Goal: Task Accomplishment & Management: Use online tool/utility

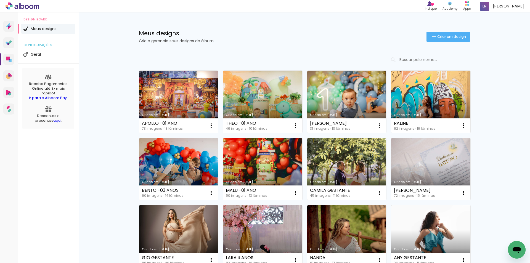
click at [438, 102] on link "Criado em [DATE]" at bounding box center [430, 102] width 79 height 62
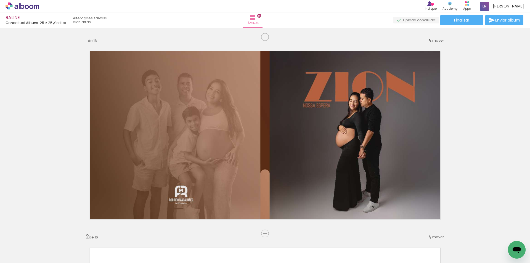
scroll to position [0, 1434]
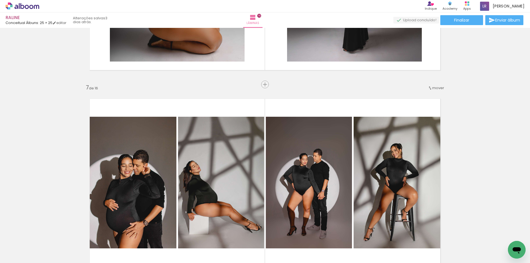
scroll to position [1215, 0]
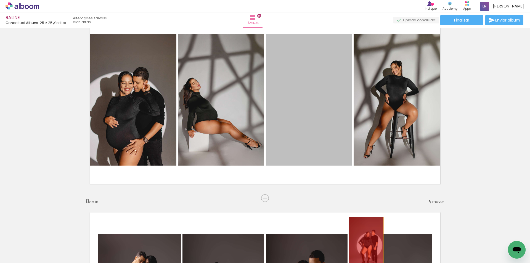
drag, startPoint x: 317, startPoint y: 100, endPoint x: 364, endPoint y: 244, distance: 150.9
click at [364, 244] on quentale-workspace at bounding box center [265, 131] width 530 height 263
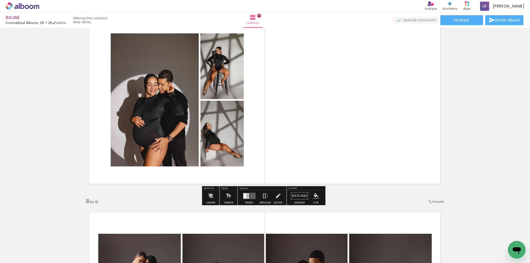
click at [249, 196] on quentale-layouter at bounding box center [249, 196] width 13 height 6
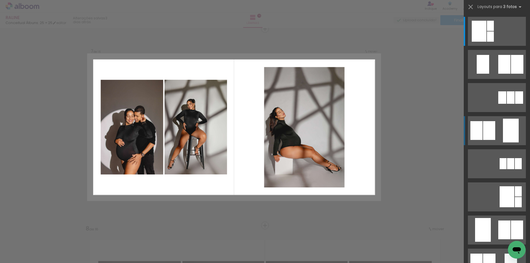
scroll to position [1187, 0]
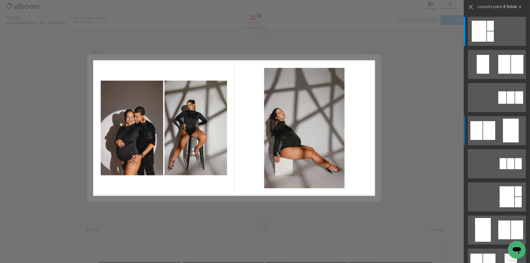
click at [487, 31] on div at bounding box center [490, 26] width 7 height 10
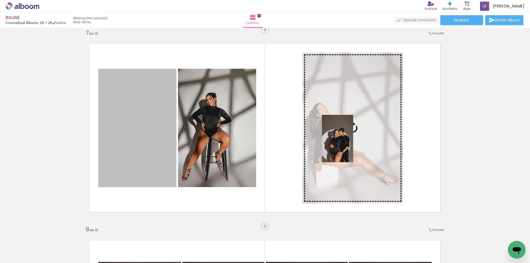
drag, startPoint x: 184, startPoint y: 139, endPoint x: 346, endPoint y: 137, distance: 161.2
click at [0, 0] on slot at bounding box center [0, 0] width 0 height 0
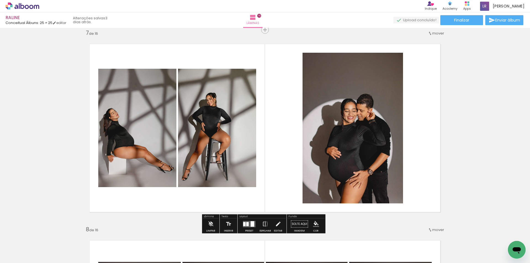
click at [362, 136] on quentale-photo at bounding box center [353, 128] width 100 height 151
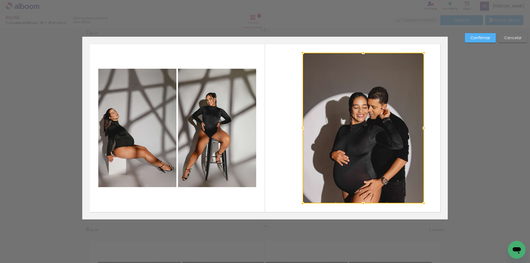
drag, startPoint x: 403, startPoint y: 127, endPoint x: 424, endPoint y: 127, distance: 21.0
click at [425, 128] on div at bounding box center [424, 128] width 11 height 11
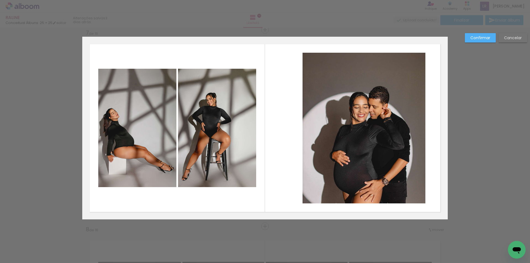
click at [307, 130] on quentale-photo at bounding box center [364, 128] width 123 height 151
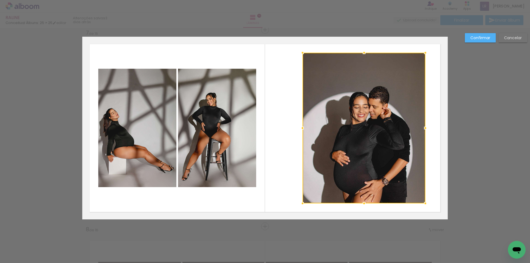
click at [307, 130] on div at bounding box center [364, 128] width 123 height 151
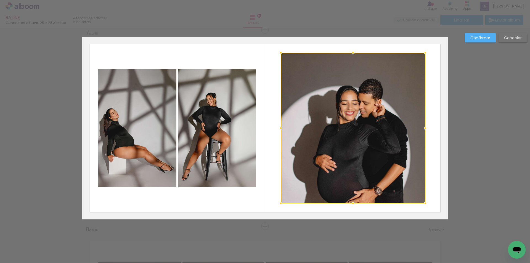
drag, startPoint x: 300, startPoint y: 128, endPoint x: 279, endPoint y: 125, distance: 22.0
click at [279, 125] on div at bounding box center [280, 128] width 11 height 11
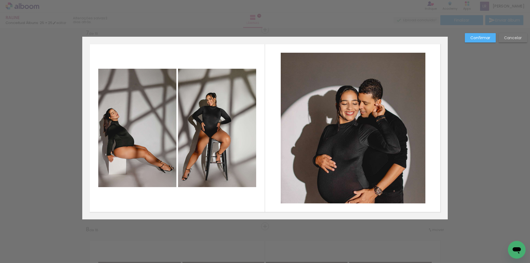
click at [0, 0] on slot "Confirmar" at bounding box center [0, 0] width 0 height 0
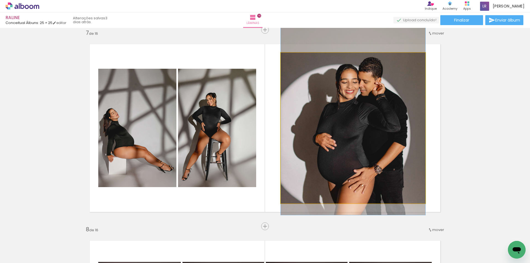
drag, startPoint x: 369, startPoint y: 151, endPoint x: 369, endPoint y: 129, distance: 21.5
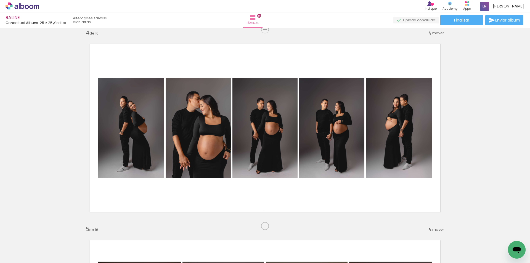
scroll to position [607, 0]
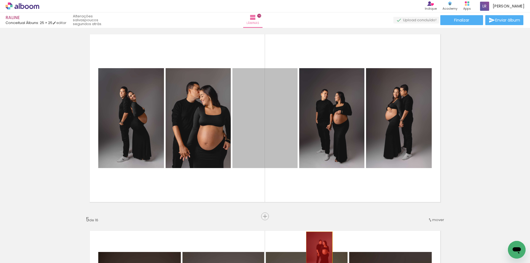
drag, startPoint x: 272, startPoint y: 123, endPoint x: 317, endPoint y: 250, distance: 134.5
click at [317, 251] on quentale-workspace at bounding box center [265, 131] width 530 height 263
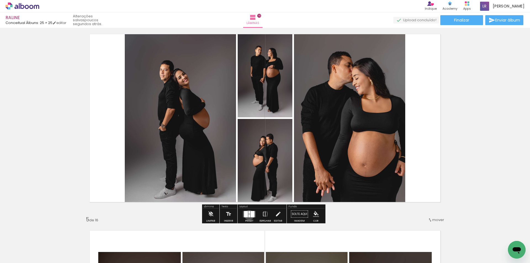
drag, startPoint x: 248, startPoint y: 215, endPoint x: 333, endPoint y: 192, distance: 88.0
click at [248, 215] on div at bounding box center [249, 215] width 2 height 3
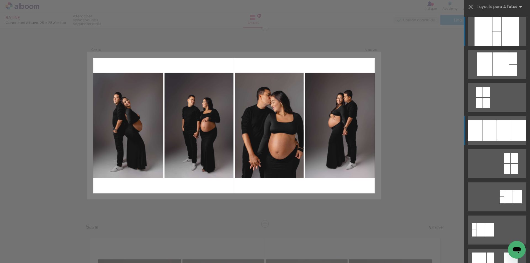
scroll to position [597, 0]
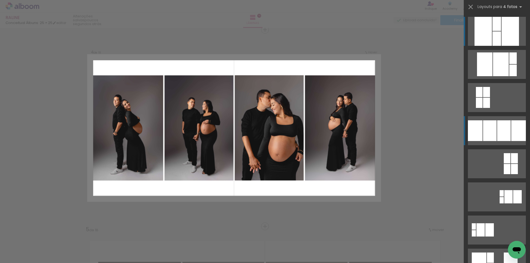
click at [502, 46] on div at bounding box center [510, 31] width 17 height 29
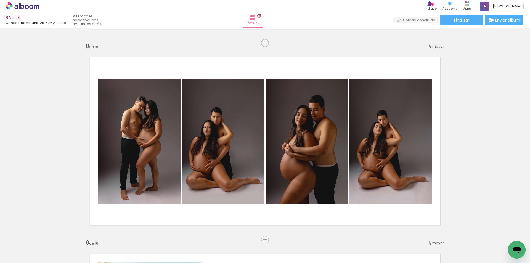
scroll to position [1398, 0]
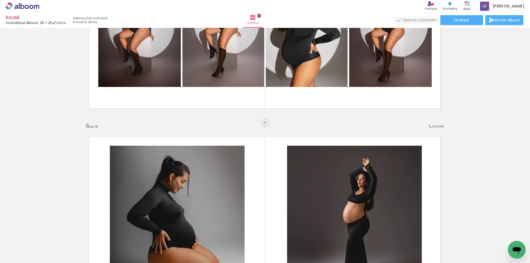
scroll to position [845, 0]
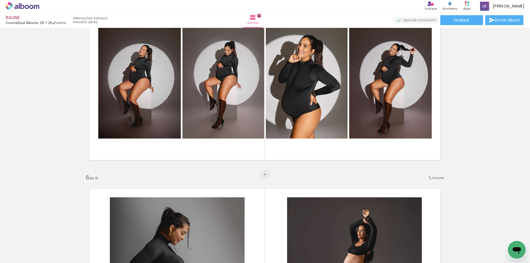
click at [428, 178] on iron-icon at bounding box center [430, 178] width 4 height 4
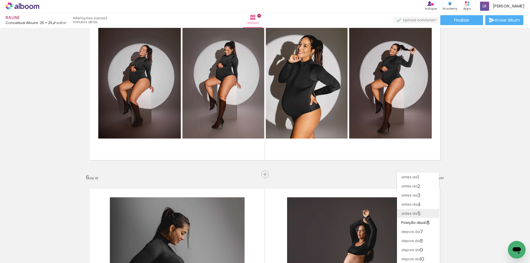
click at [420, 213] on span "5" at bounding box center [418, 213] width 3 height 9
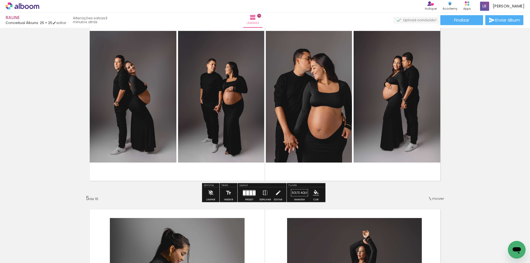
scroll to position [628, 0]
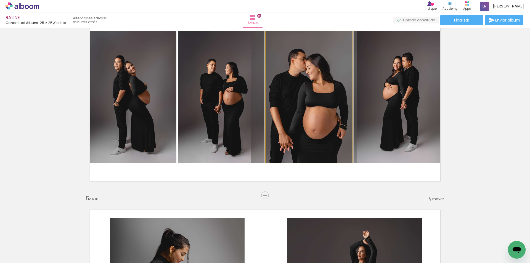
drag, startPoint x: 309, startPoint y: 100, endPoint x: 305, endPoint y: 100, distance: 5.0
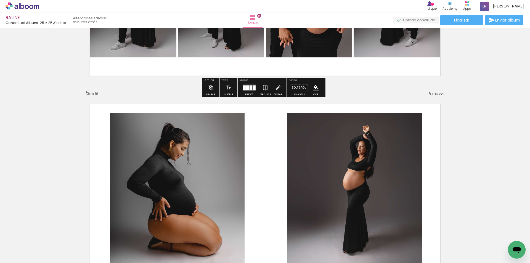
scroll to position [738, 0]
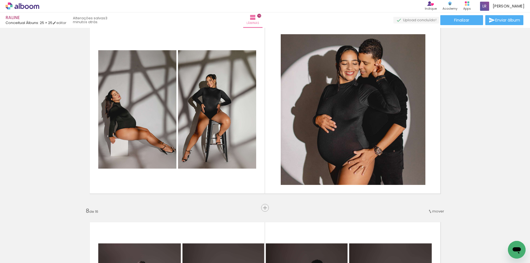
scroll to position [1208, 0]
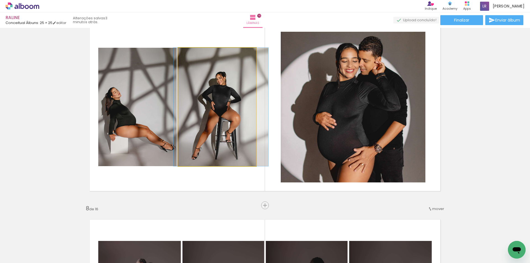
drag, startPoint x: 215, startPoint y: 117, endPoint x: 224, endPoint y: 116, distance: 9.7
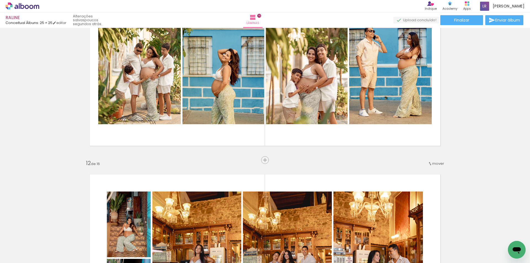
scroll to position [2031, 0]
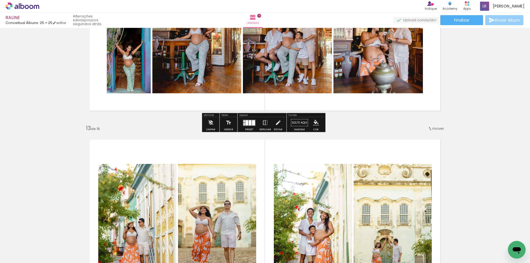
scroll to position [2251, 0]
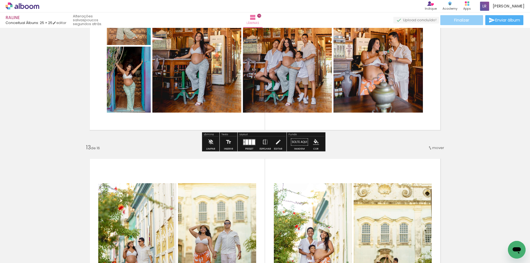
click at [464, 20] on span "Finalizar" at bounding box center [461, 20] width 15 height 4
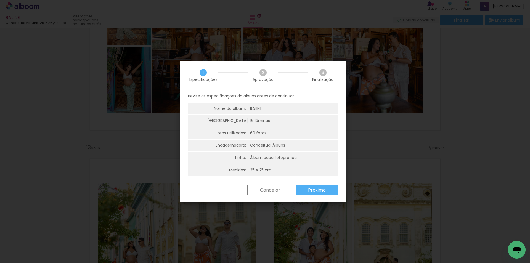
click at [0, 0] on slot "Próximo" at bounding box center [0, 0] width 0 height 0
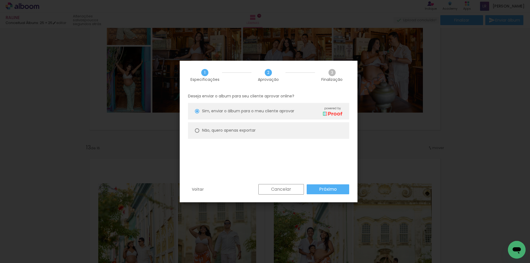
drag, startPoint x: 324, startPoint y: 190, endPoint x: 361, endPoint y: 176, distance: 39.5
click at [0, 0] on slot "Próximo" at bounding box center [0, 0] width 0 height 0
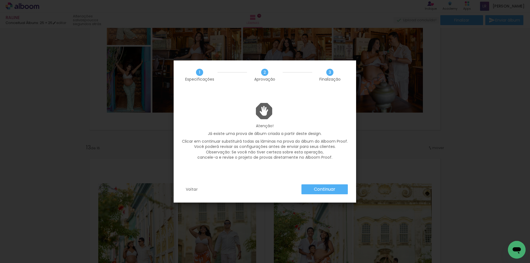
click at [0, 0] on slot "Continuar" at bounding box center [0, 0] width 0 height 0
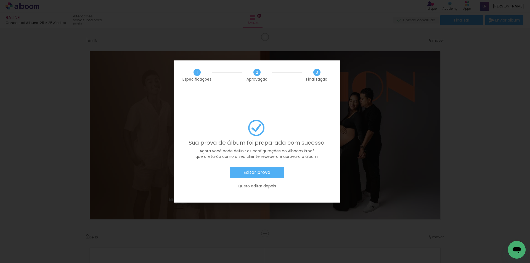
scroll to position [0, 1434]
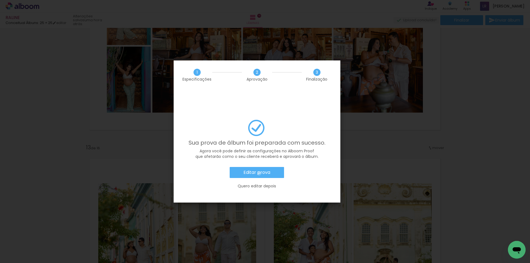
click at [0, 0] on slot "Editar prova" at bounding box center [0, 0] width 0 height 0
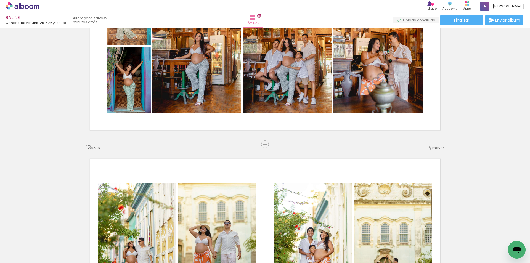
scroll to position [0, 1434]
